Goal: Task Accomplishment & Management: Use online tool/utility

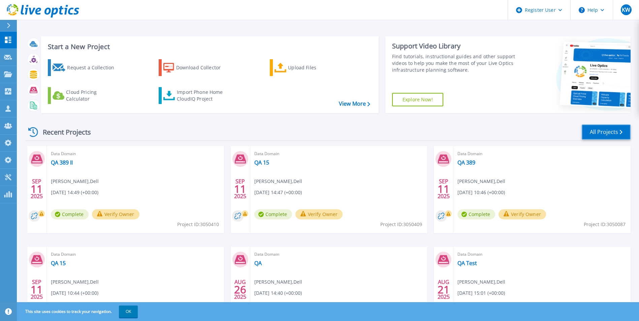
click at [626, 131] on link "All Projects" at bounding box center [606, 132] width 49 height 15
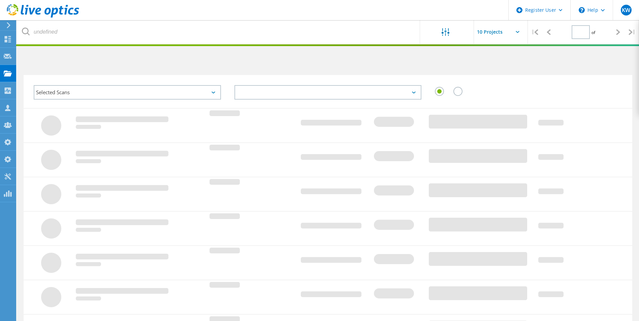
type input "1"
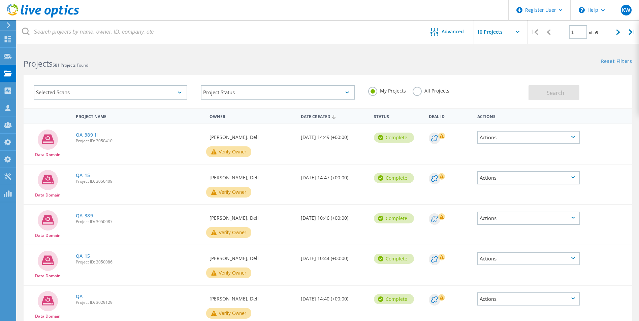
scroll to position [27, 0]
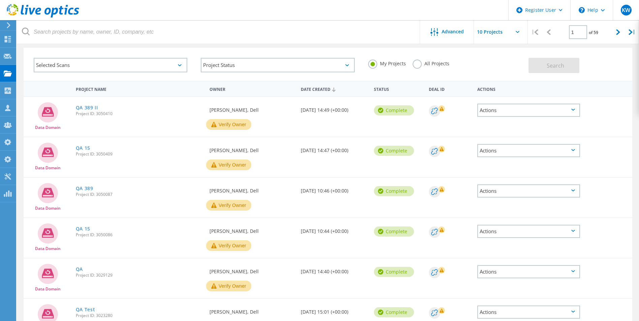
click at [414, 63] on label "All Projects" at bounding box center [431, 63] width 37 height 6
click at [0, 0] on input "All Projects" at bounding box center [0, 0] width 0 height 0
click at [564, 66] on button "Search" at bounding box center [553, 65] width 51 height 15
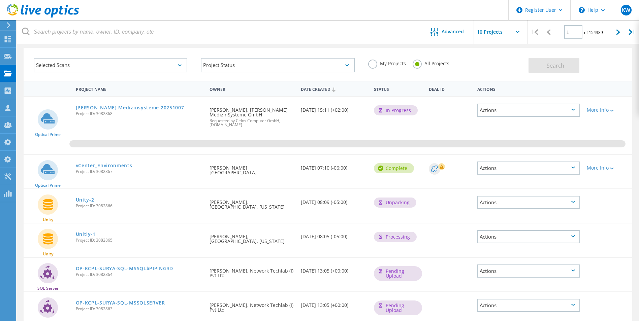
click at [523, 34] on input "text" at bounding box center [507, 32] width 67 height 24
click at [492, 81] on div "Show 40 Projects" at bounding box center [507, 82] width 67 height 11
type input "Show 40 Projects"
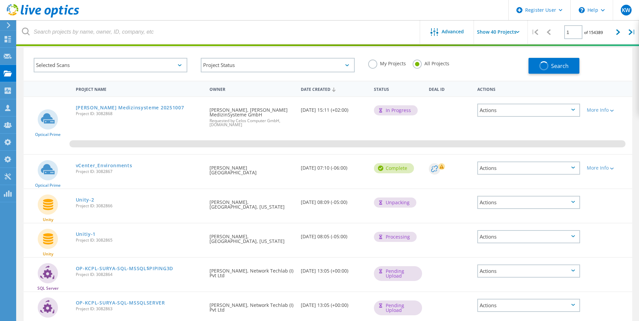
click at [138, 63] on div "Selected Scans" at bounding box center [111, 65] width 154 height 14
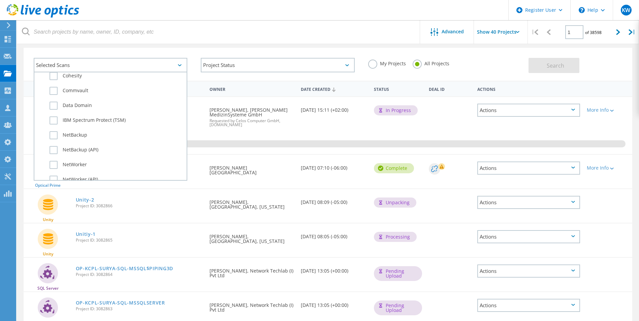
scroll to position [404, 0]
click at [54, 106] on label "Data Domain" at bounding box center [117, 105] width 134 height 8
click at [0, 0] on input "Data Domain" at bounding box center [0, 0] width 0 height 0
click at [532, 62] on button "Search" at bounding box center [553, 65] width 51 height 15
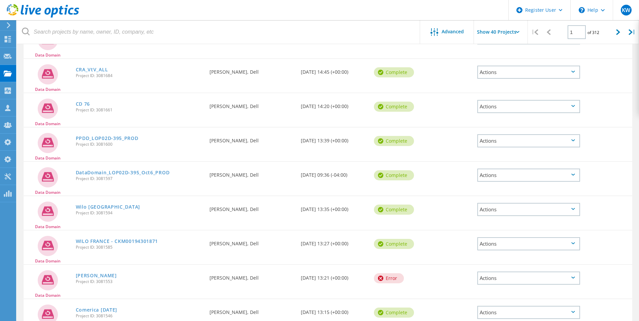
scroll to position [1246, 0]
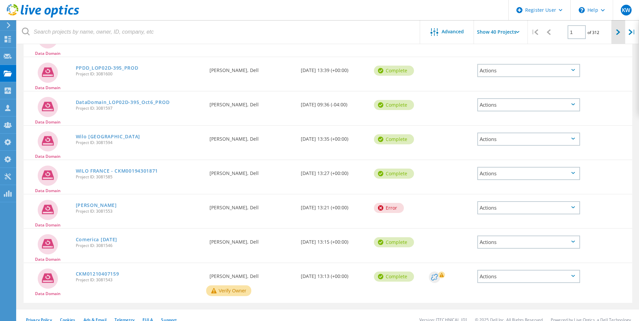
click at [620, 27] on div at bounding box center [618, 32] width 14 height 24
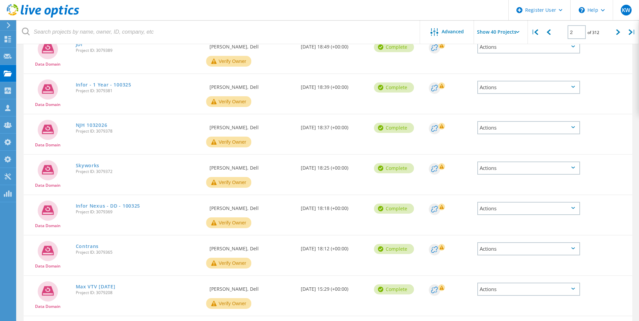
scroll to position [1355, 0]
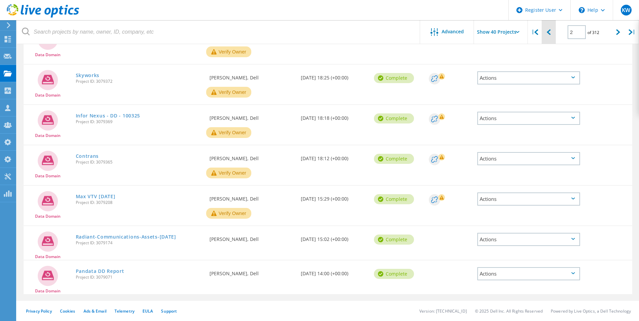
click at [548, 29] on lo-svg-helper at bounding box center [549, 32] width 4 height 6
type input "1"
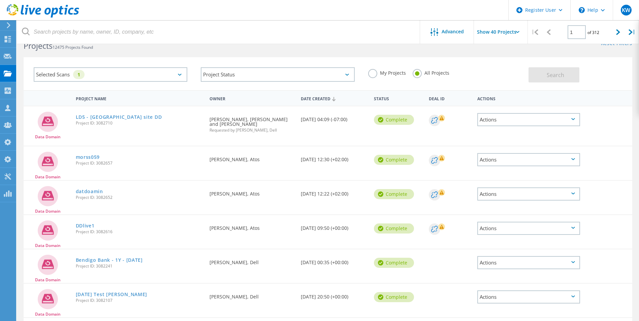
scroll to position [0, 0]
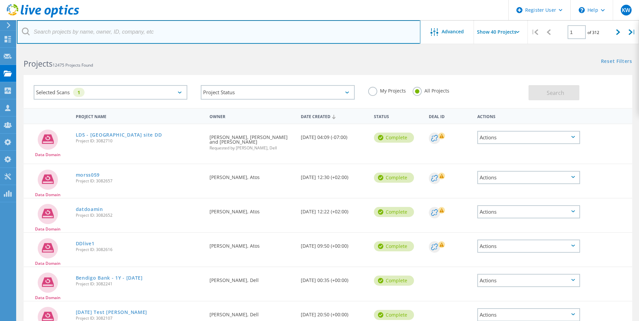
click at [160, 30] on input "text" at bounding box center [218, 32] width 403 height 24
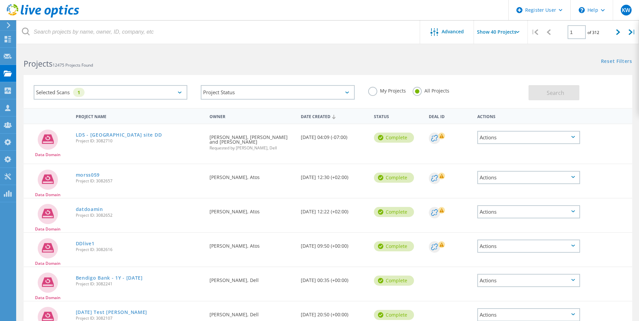
click at [151, 50] on div "Projects 12475 Projects Found" at bounding box center [172, 58] width 311 height 18
click at [49, 16] on icon at bounding box center [43, 11] width 72 height 14
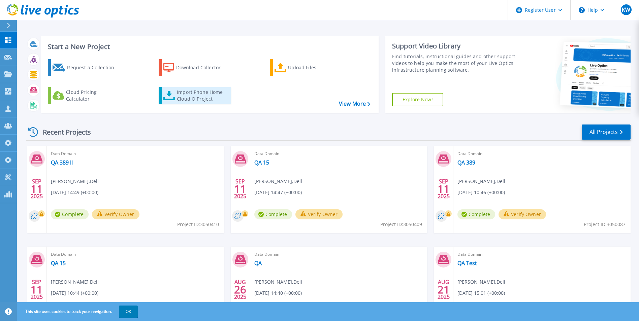
click at [201, 97] on div "Import Phone Home CloudIQ Project" at bounding box center [203, 95] width 53 height 13
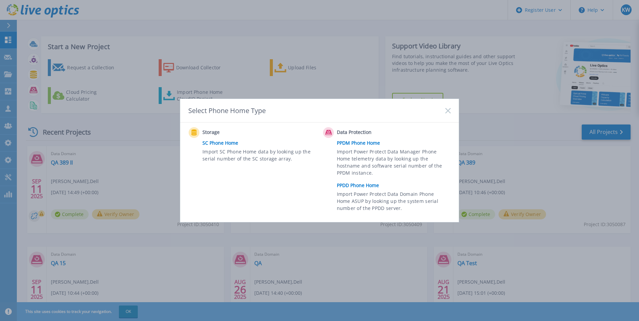
click at [345, 182] on link "PPDD Phone Home" at bounding box center [395, 185] width 117 height 10
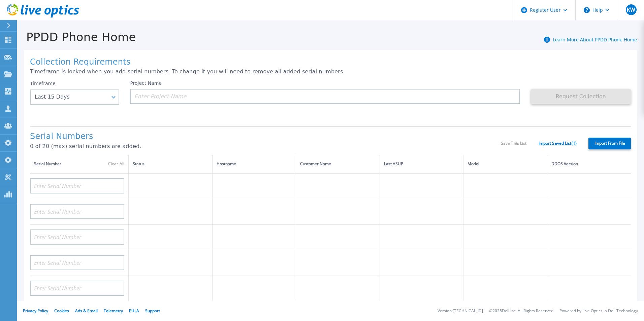
click at [559, 143] on link "Import Saved List ( 1 )" at bounding box center [557, 143] width 38 height 5
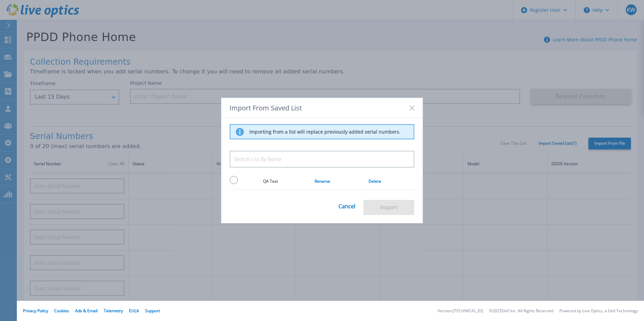
click at [238, 179] on td at bounding box center [246, 182] width 33 height 18
click at [236, 179] on input "radio" at bounding box center [234, 180] width 8 height 8
radio input "true"
click at [398, 205] on button "Import" at bounding box center [388, 207] width 51 height 15
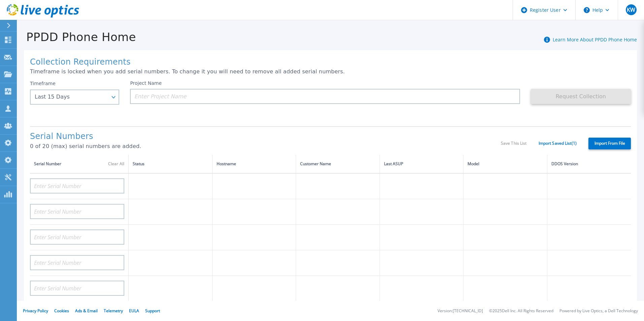
type input "APM00211700095"
type input "APX00232503747"
type input "APM00214914093"
type input "APM00171836329"
type input "APM00212026971"
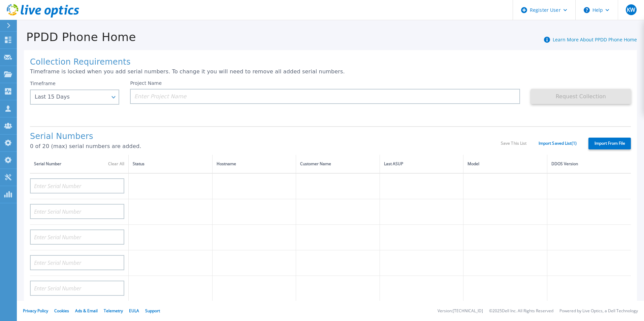
type input "APM00214914094"
type input "APX00234502218"
type input "APM00212018359"
type input "APX00232503745"
type input "APX00232503743"
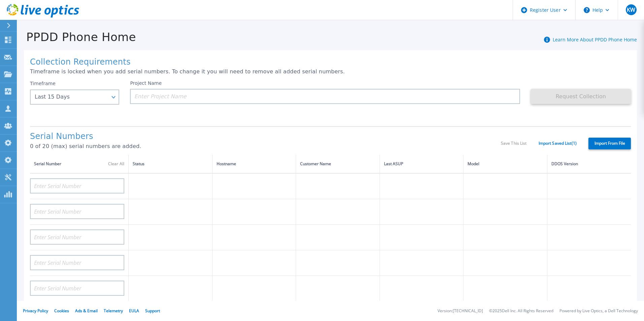
type input "APM00193603655"
type input "APM00212517749"
type input "APX00232503742"
type input "APM00212702822"
type input "APM00212610953"
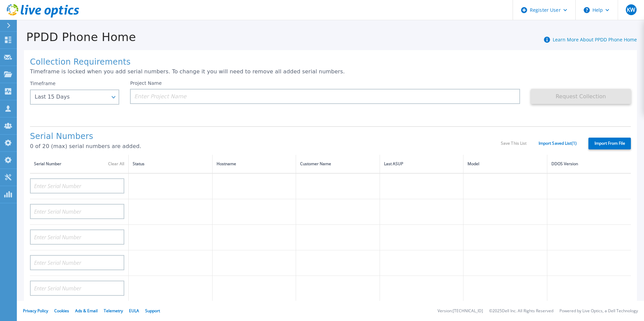
type input "APM00202614668"
type input "APM00212613652"
type input "APX00222101185"
type input "AUDVUX6XJHDJFE"
type input "APM00133543104"
